Goal: Ask a question: Seek information or help from site administrators or community

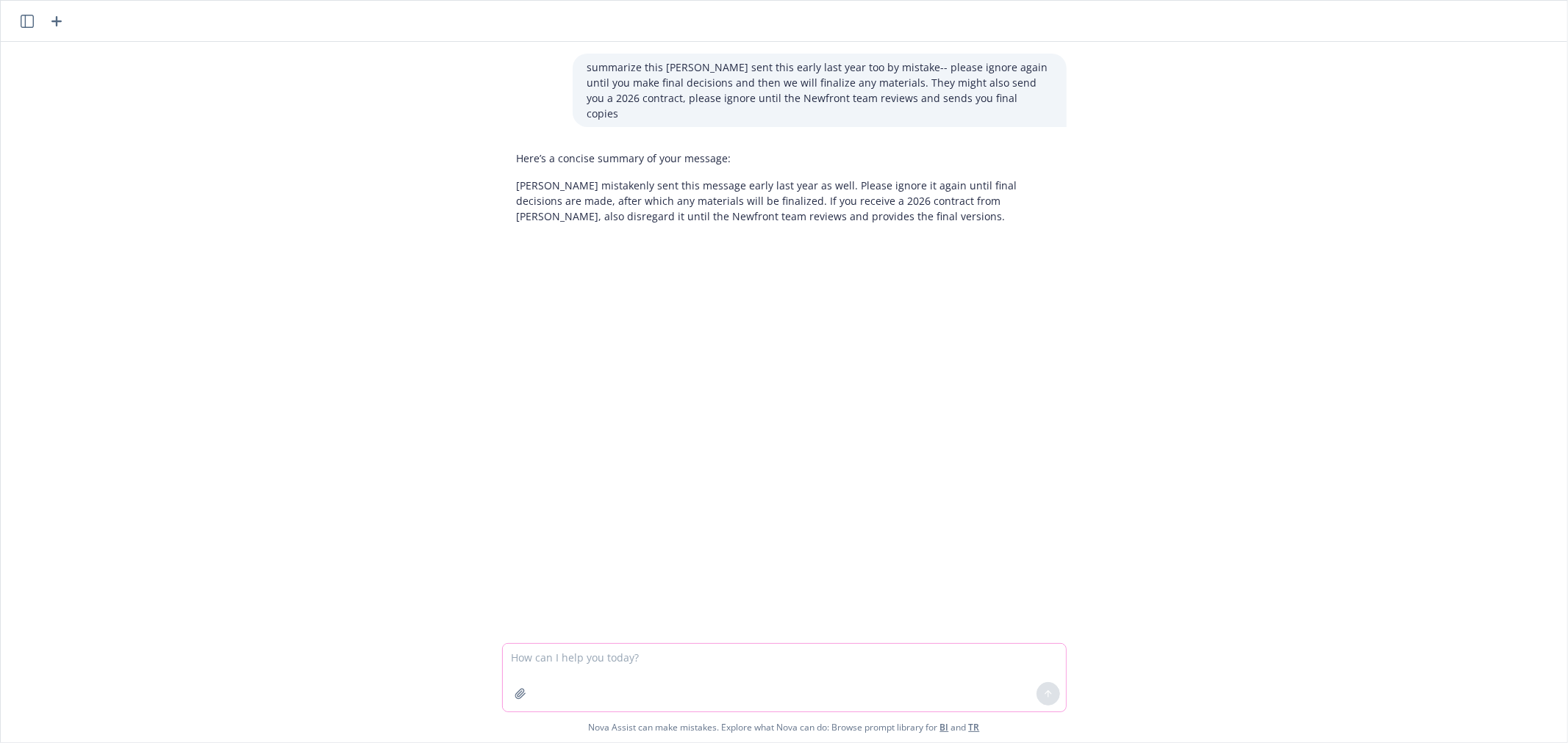
click at [654, 666] on textarea at bounding box center [784, 678] width 563 height 68
paste textarea "Could you please answer the following questions below for Halo Industries EE [P…"
type textarea "revise to make sense: Could you please answer the following questions below for…"
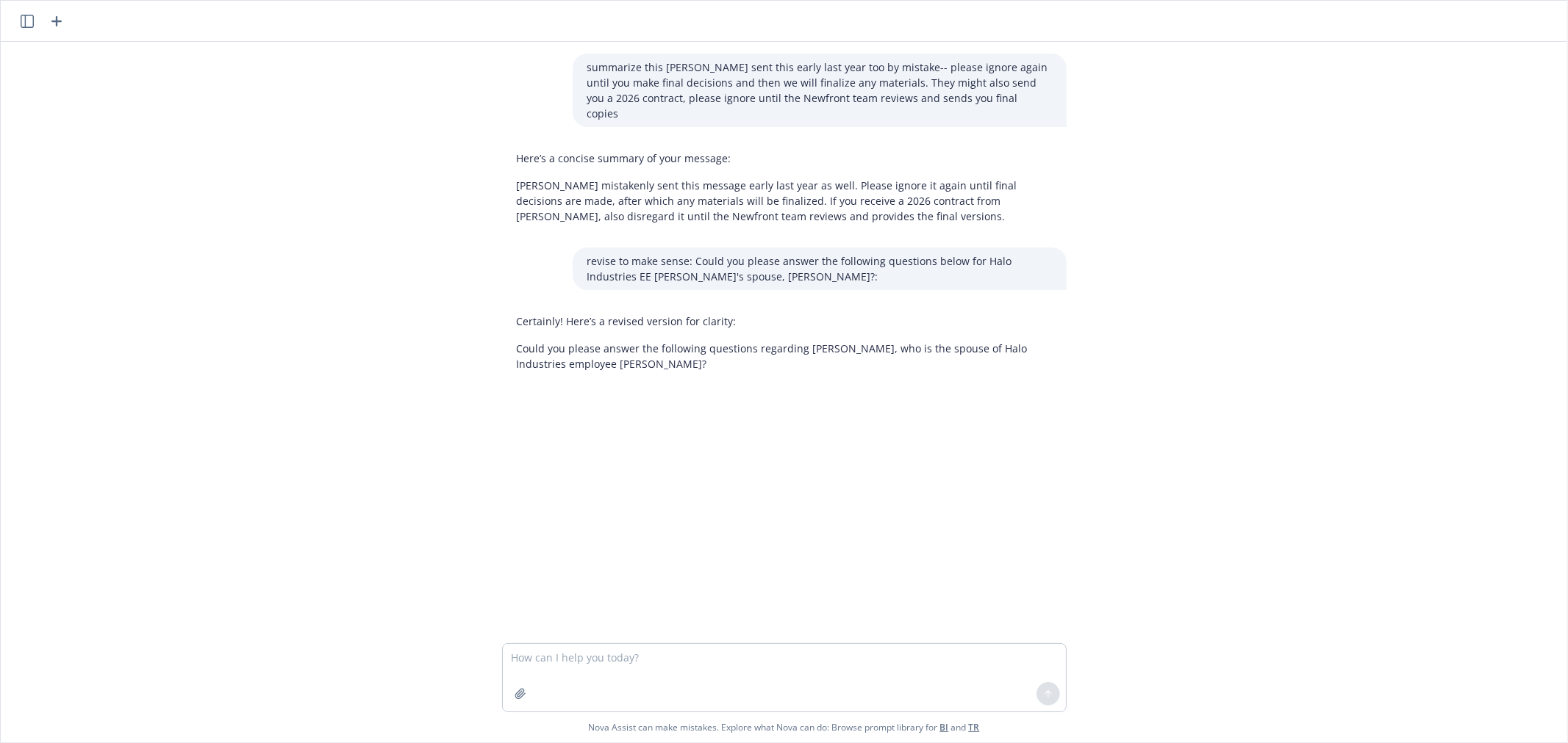
click at [847, 341] on p "Could you please answer the following questions regarding [PERSON_NAME], who is…" at bounding box center [784, 356] width 535 height 31
copy p "Could you please answer the following questions regarding [PERSON_NAME], who is…"
